Goal: Check status

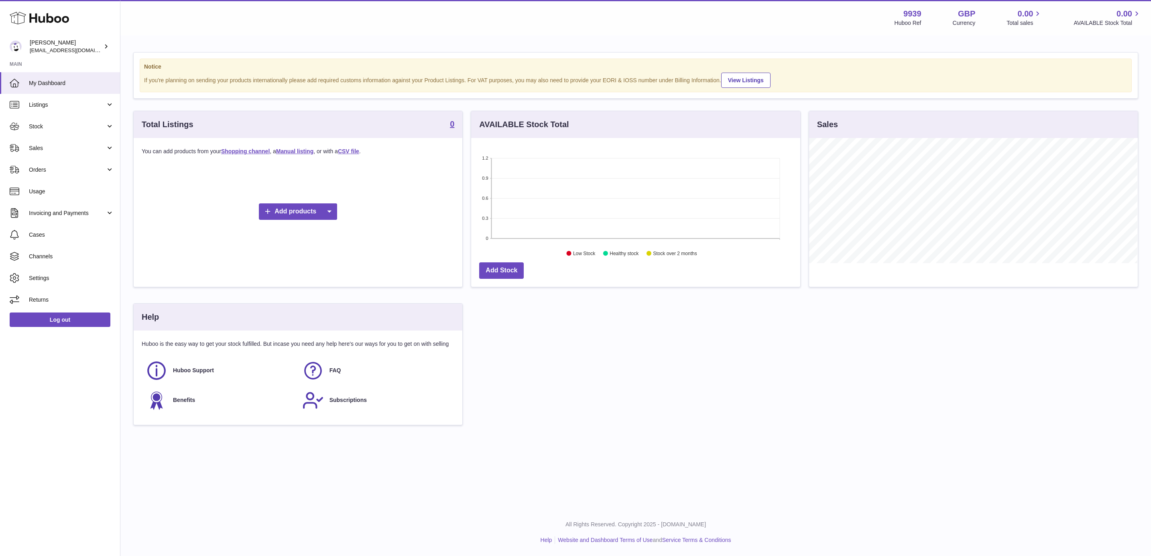
scroll to position [125, 328]
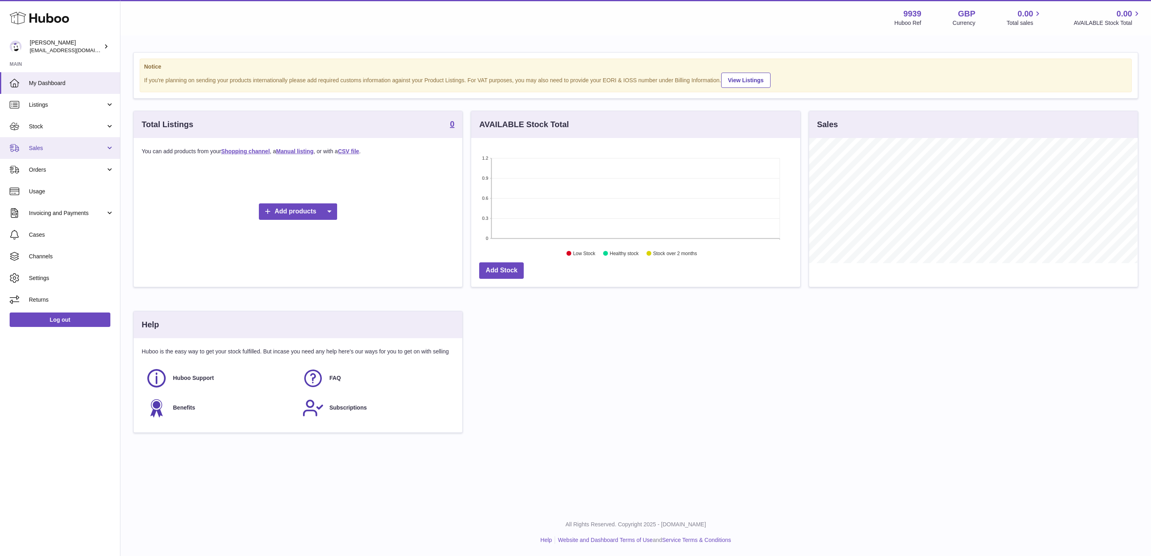
click at [61, 149] on span "Sales" at bounding box center [67, 148] width 77 height 8
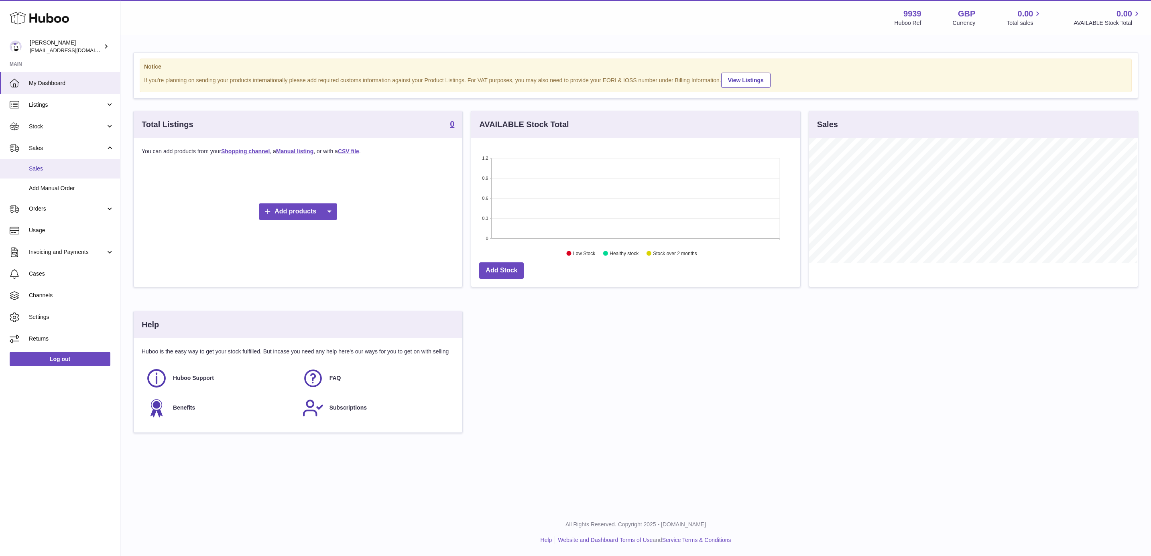
click at [64, 171] on span "Sales" at bounding box center [71, 169] width 85 height 8
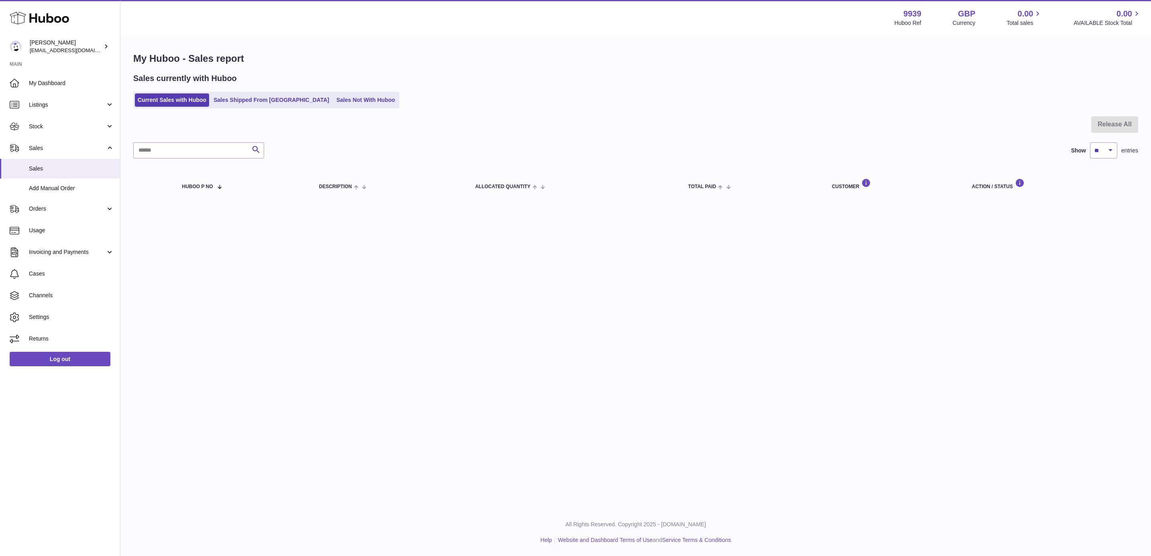
click at [252, 113] on div "My Huboo - Sales report Sales currently with Huboo Current Sales with Huboo Sal…" at bounding box center [635, 126] width 1031 height 181
click at [253, 102] on link "Sales Shipped From Huboo" at bounding box center [271, 100] width 121 height 13
